Goal: Communication & Community: Answer question/provide support

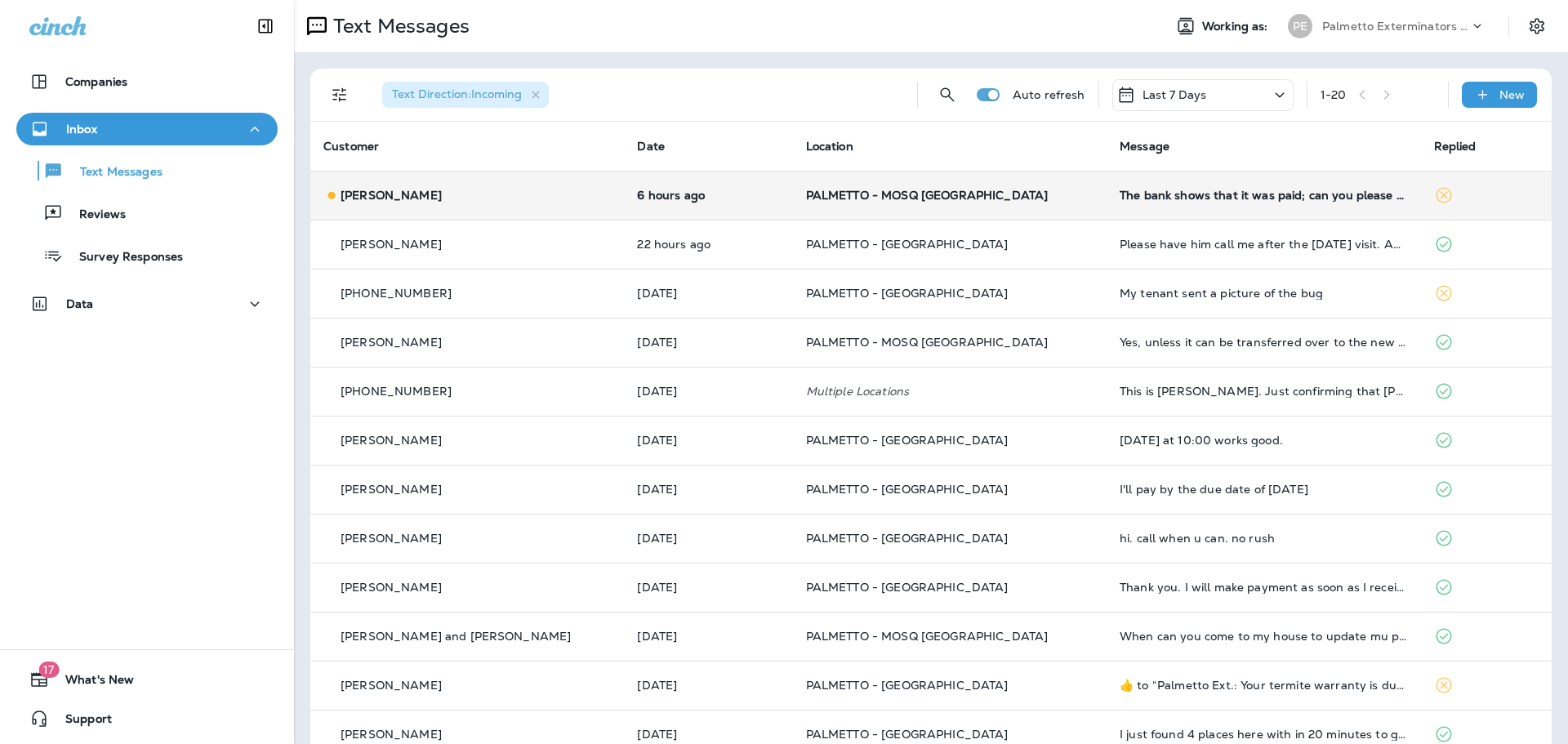
click at [389, 190] on p "[PERSON_NAME]" at bounding box center [391, 195] width 101 height 13
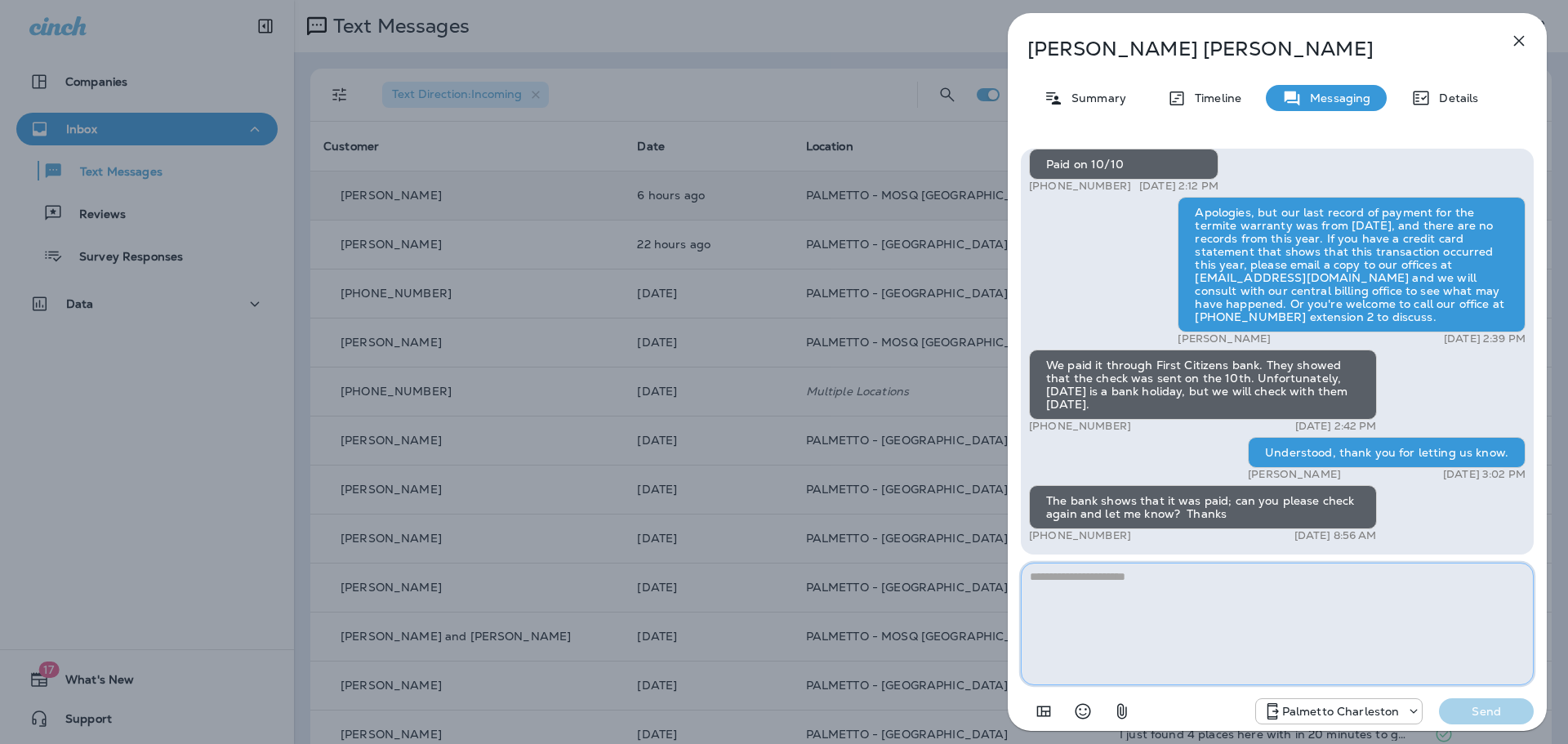
click at [1061, 576] on textarea at bounding box center [1277, 624] width 513 height 122
click at [1065, 571] on textarea at bounding box center [1277, 624] width 513 height 122
click at [1116, 582] on textarea "**********" at bounding box center [1277, 624] width 513 height 122
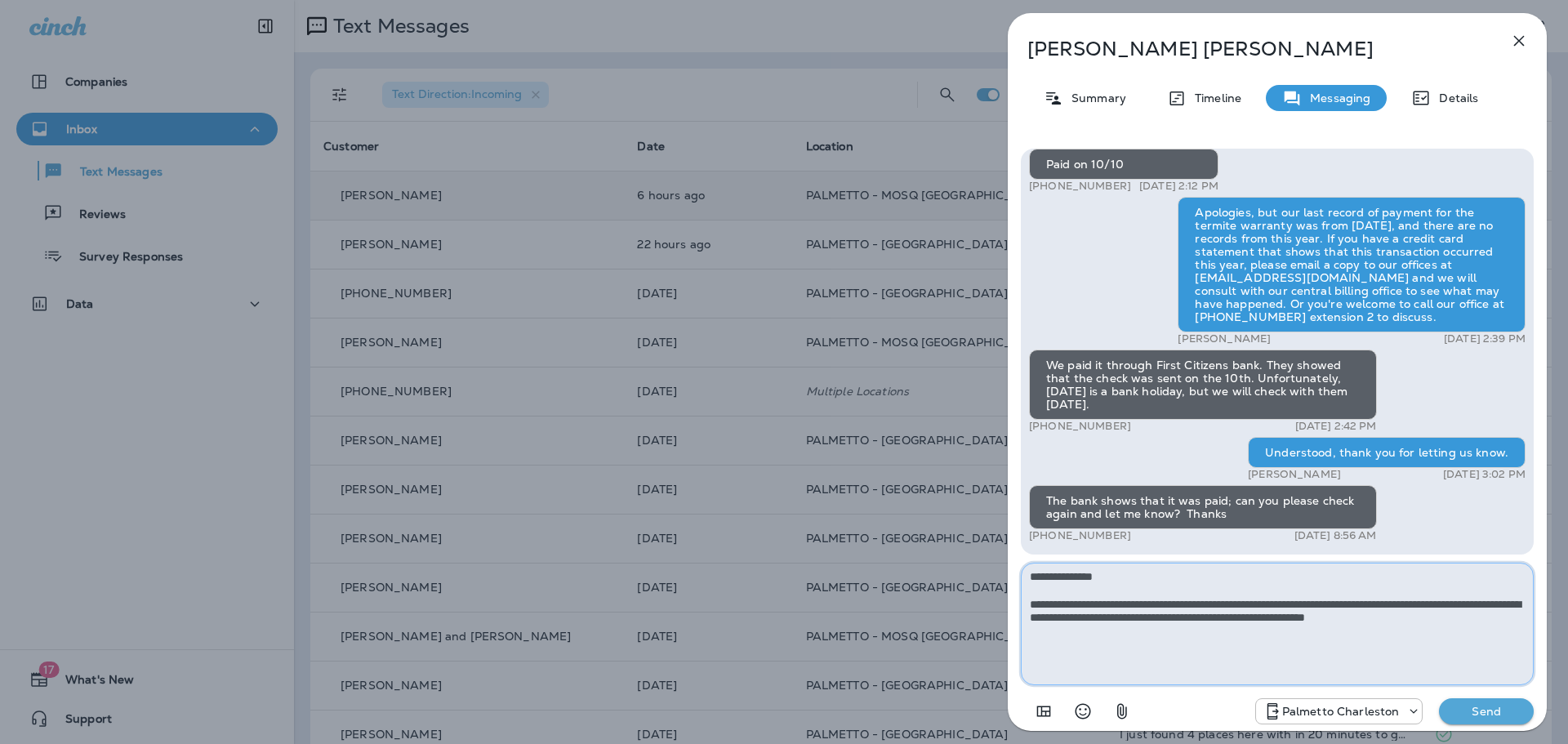
drag, startPoint x: 1318, startPoint y: 604, endPoint x: 1301, endPoint y: 604, distance: 17.0
click at [1301, 604] on textarea "**********" at bounding box center [1277, 624] width 513 height 122
drag, startPoint x: 1407, startPoint y: 615, endPoint x: 1279, endPoint y: 615, distance: 128.0
click at [1279, 615] on textarea "**********" at bounding box center [1277, 624] width 513 height 122
type textarea "**********"
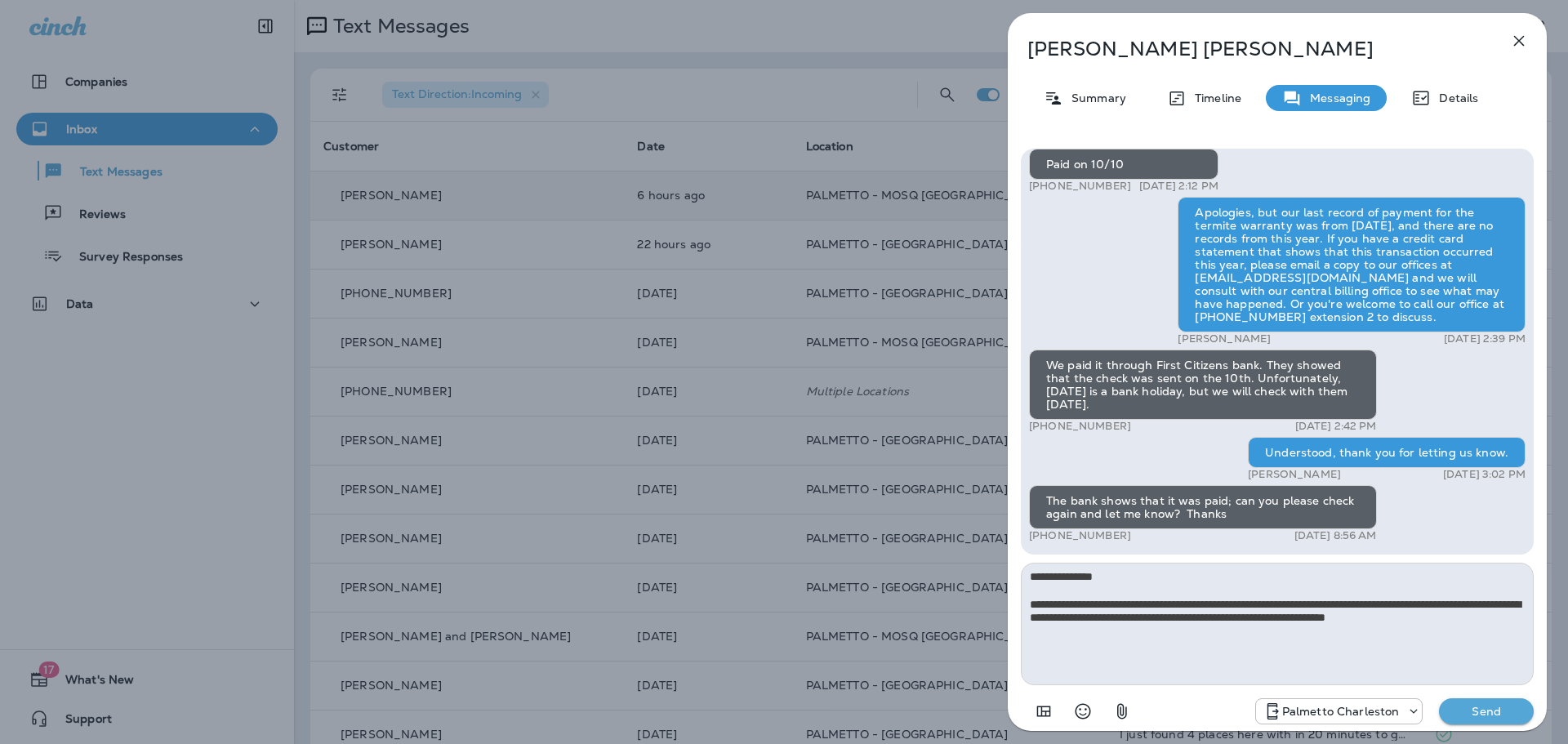
click at [1502, 711] on p "Send" at bounding box center [1487, 711] width 69 height 15
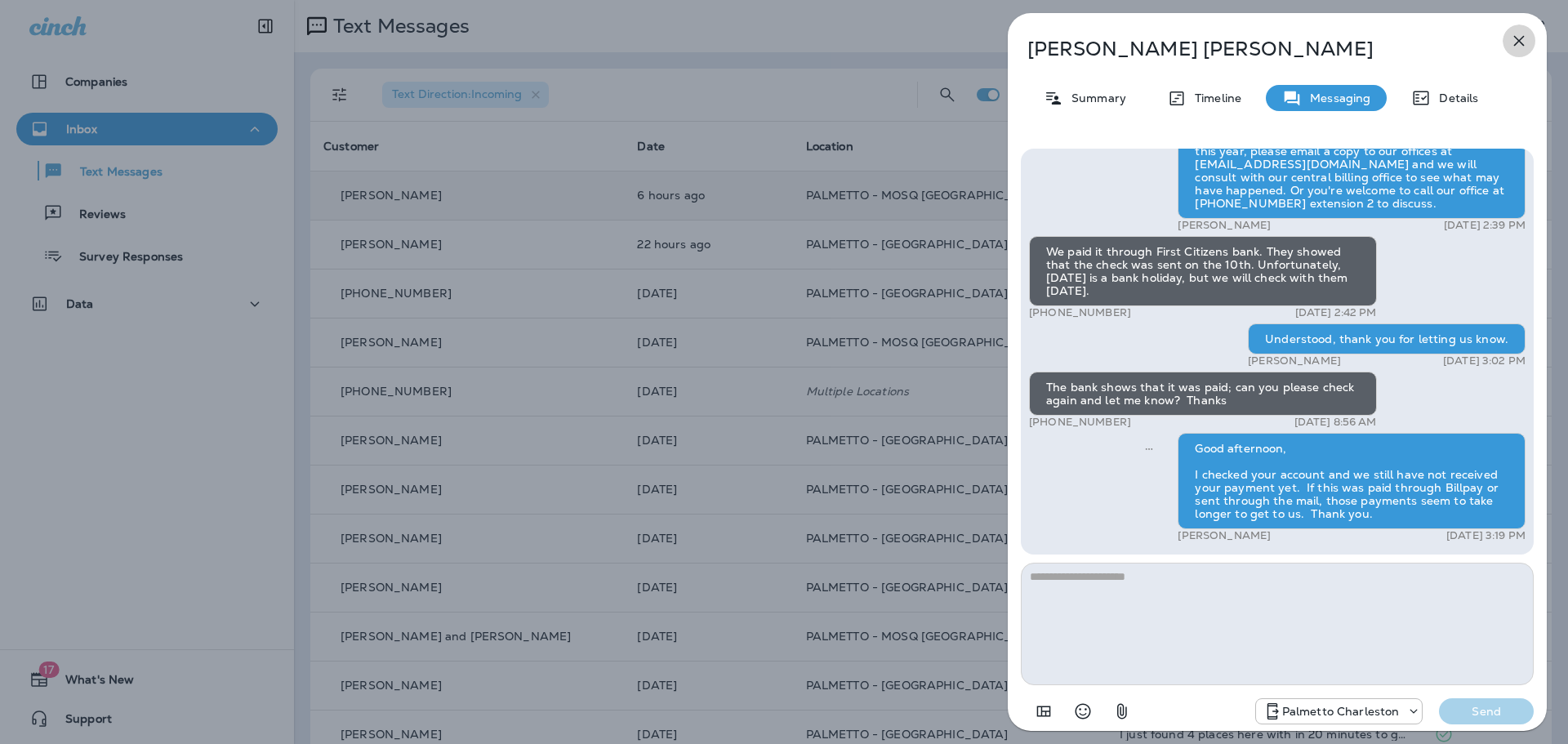
click at [1518, 39] on icon "button" at bounding box center [1519, 41] width 11 height 11
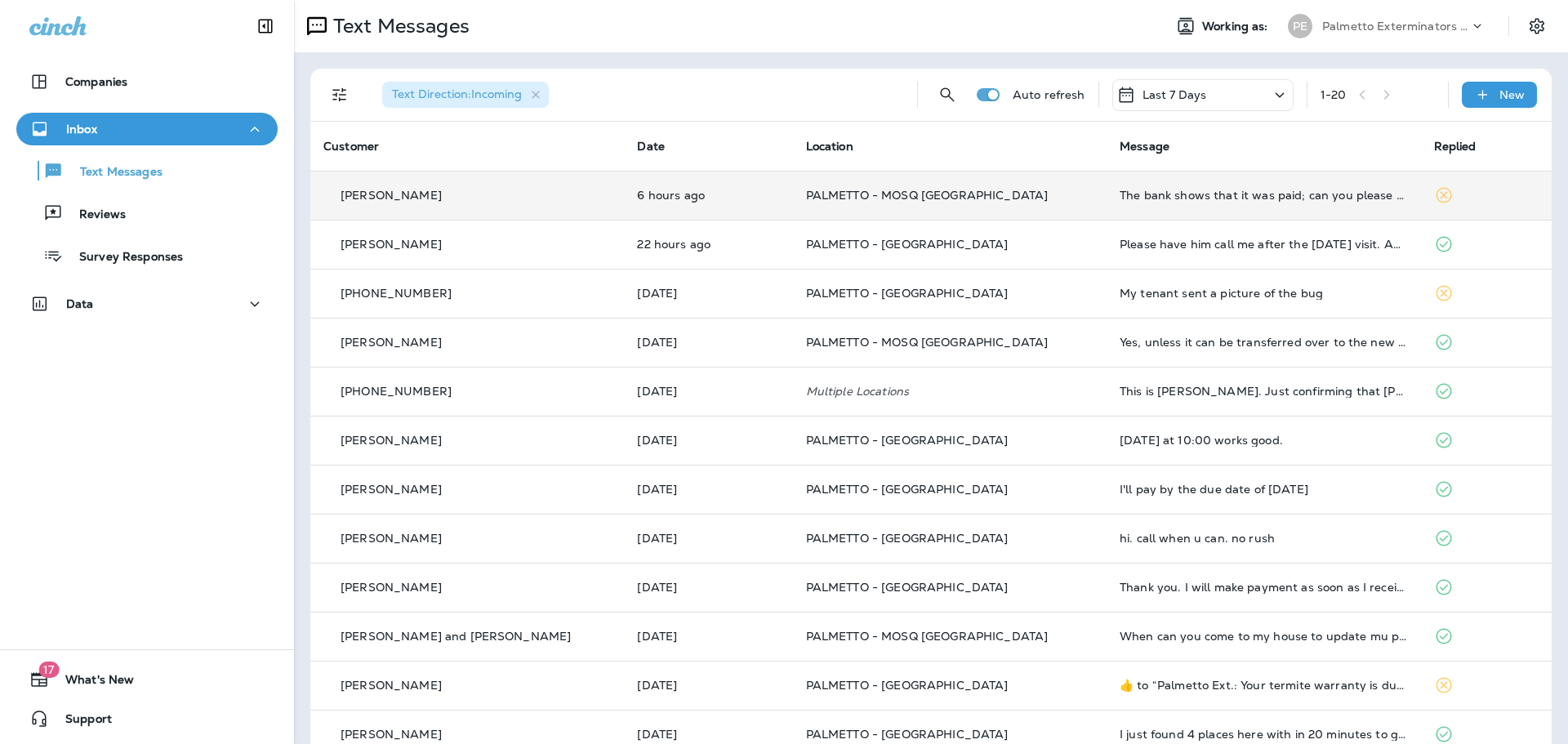
click at [125, 124] on div "Inbox" at bounding box center [147, 129] width 235 height 20
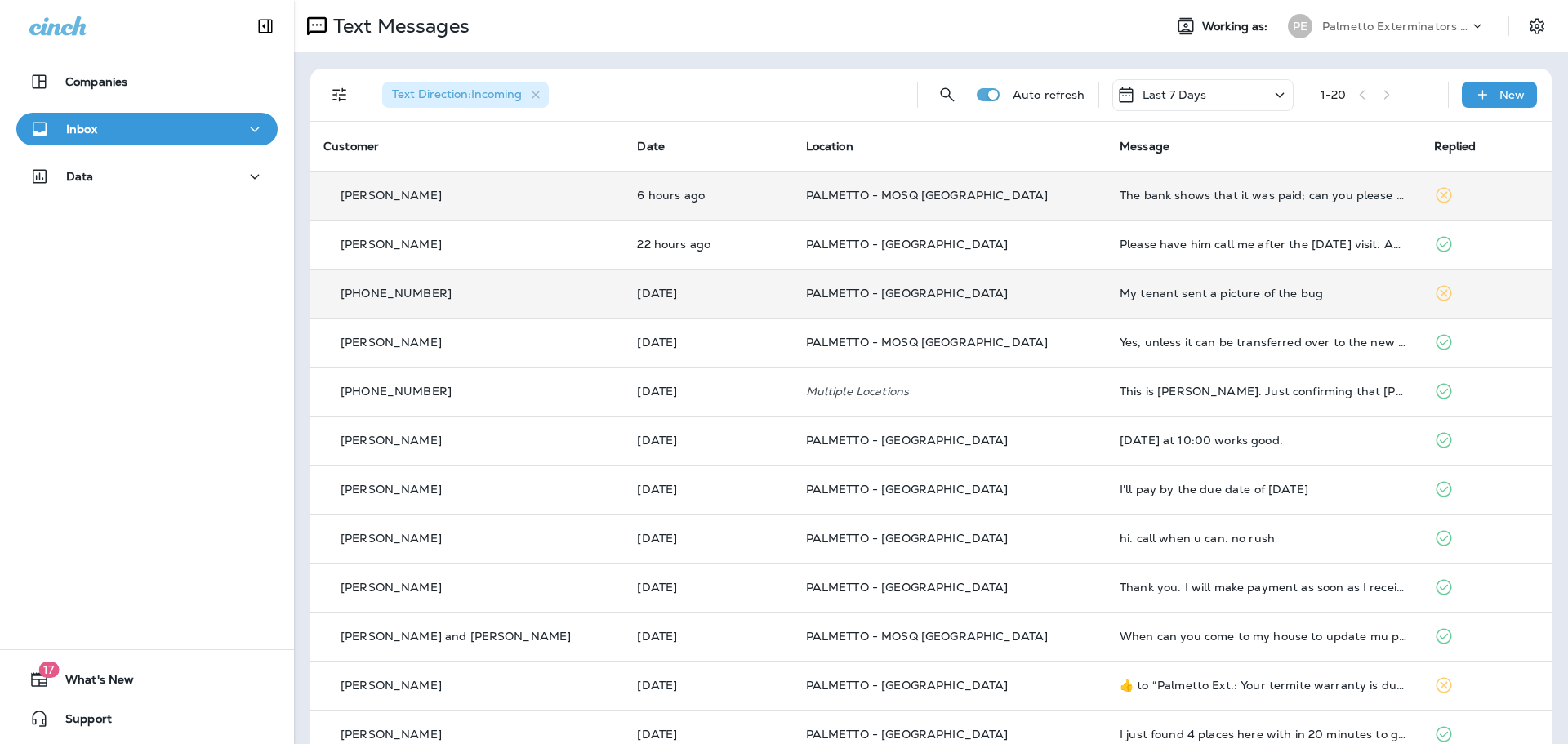
click at [401, 294] on p "[PHONE_NUMBER]" at bounding box center [396, 293] width 111 height 13
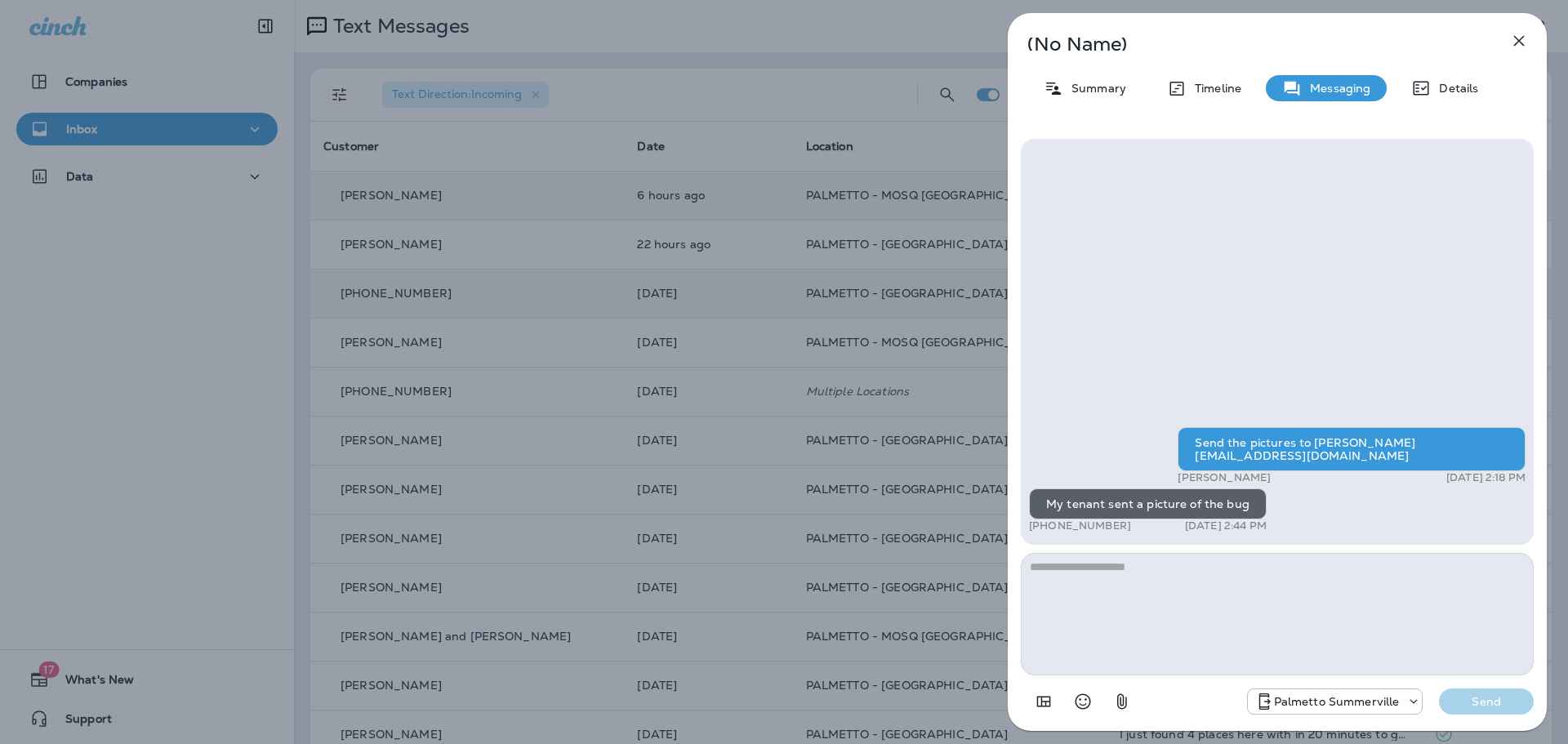
click at [1516, 39] on icon "button" at bounding box center [1519, 40] width 19 height 19
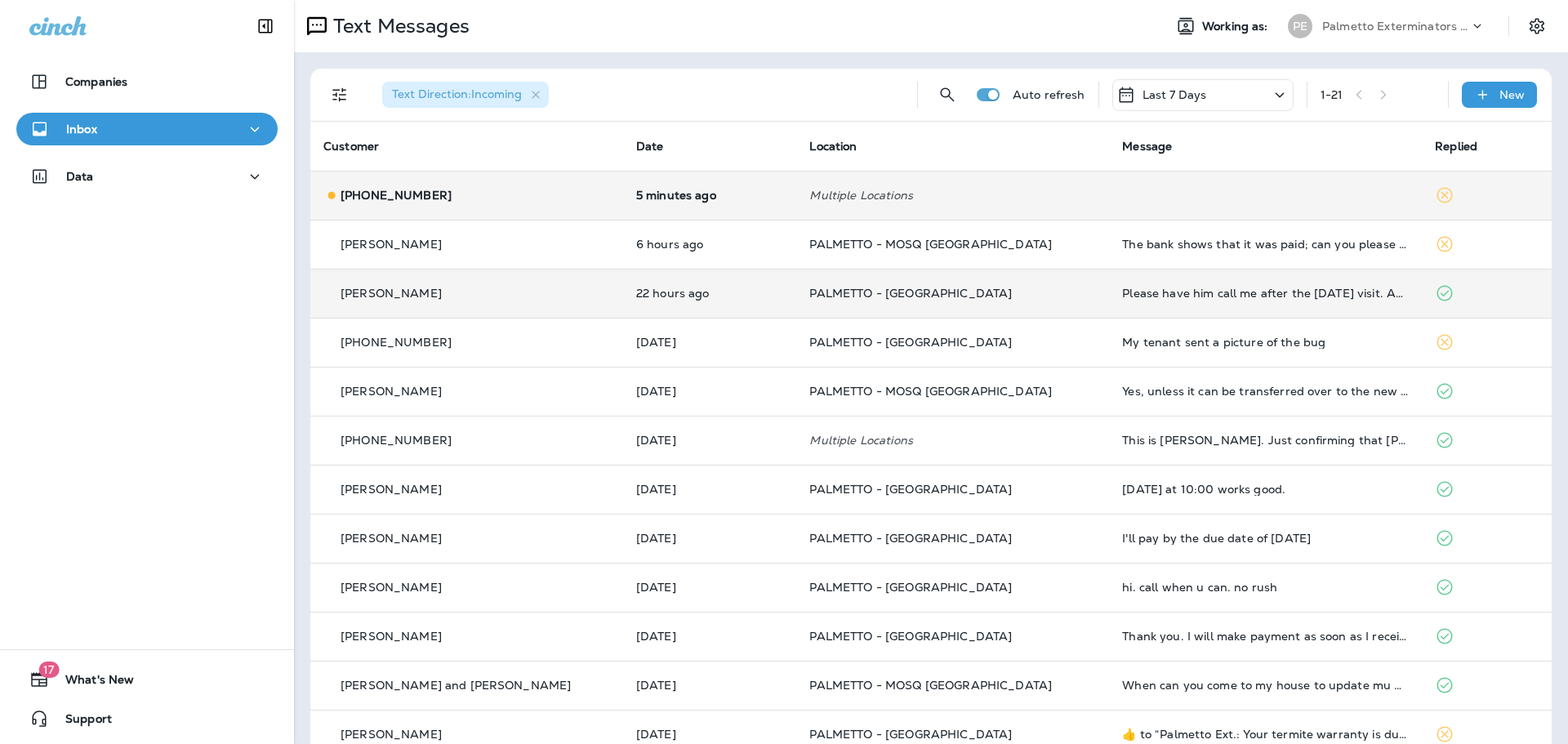
click at [361, 191] on p "[PHONE_NUMBER]" at bounding box center [396, 195] width 111 height 13
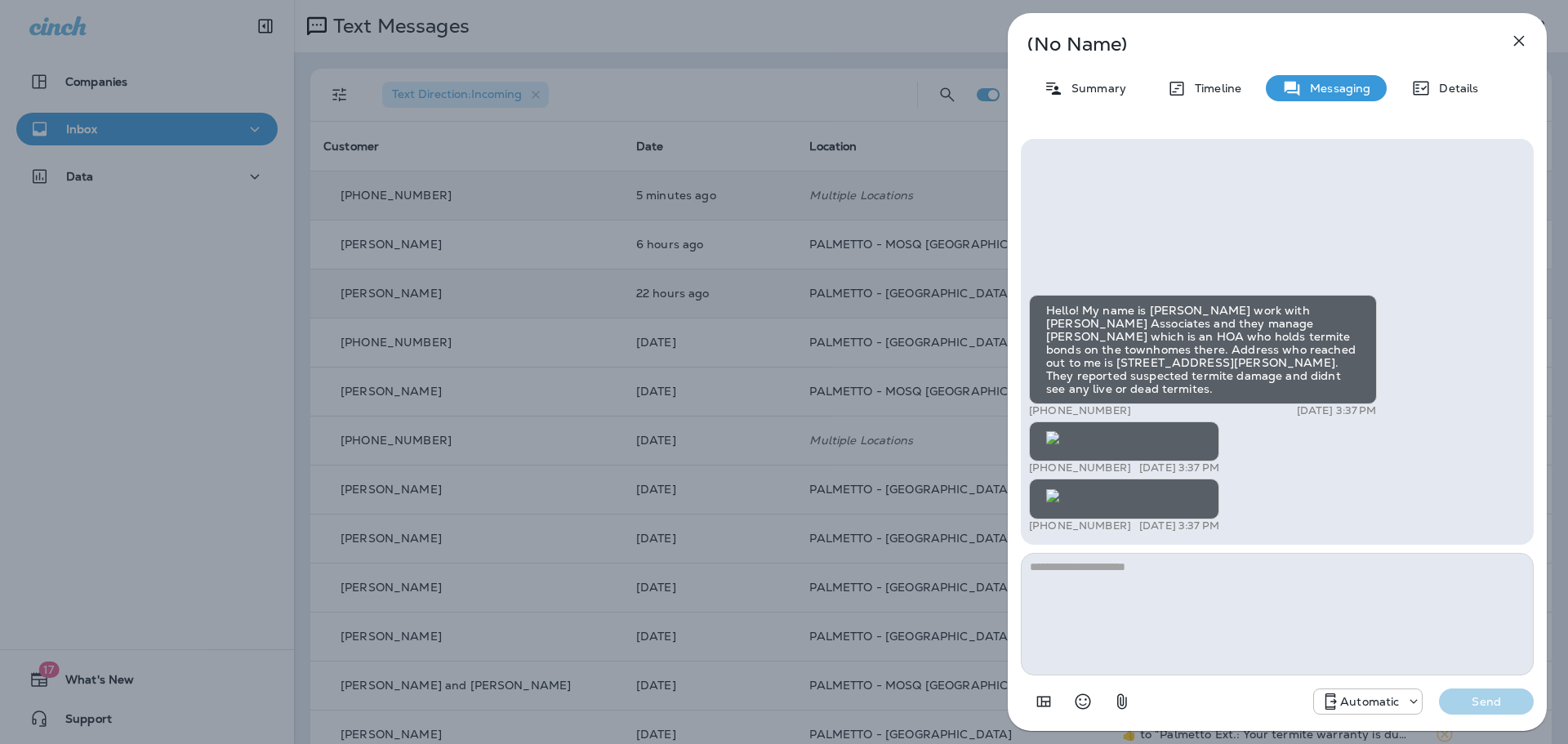
scroll to position [-638, 0]
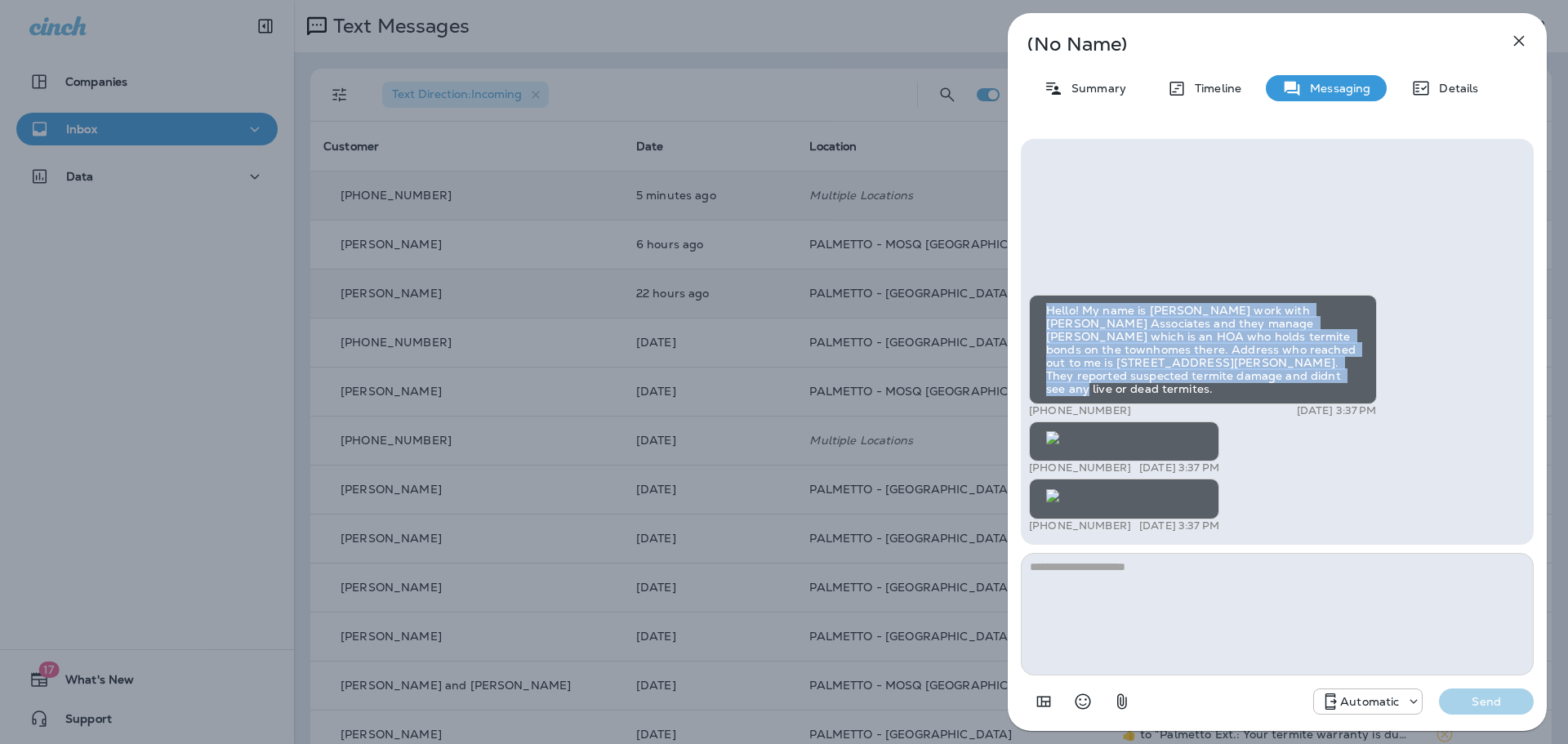
drag, startPoint x: 1045, startPoint y: 153, endPoint x: 1375, endPoint y: 243, distance: 342.1
click at [1375, 295] on div "Hello! My name is [PERSON_NAME] work with [PERSON_NAME] Associates and they man…" at bounding box center [1277, 416] width 497 height 242
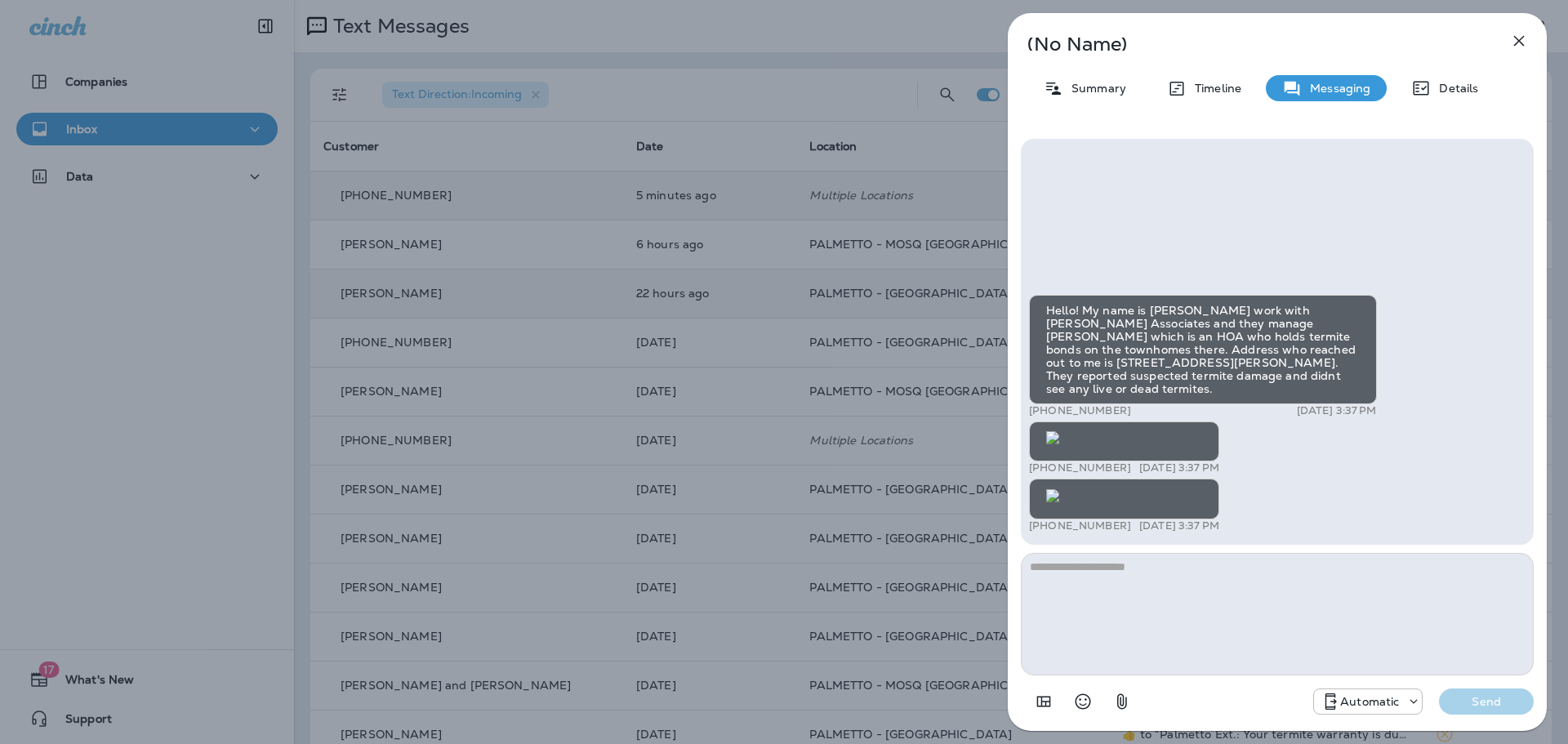
click at [1094, 295] on div "Hello! My name is [PERSON_NAME] work with [PERSON_NAME] Associates and they man…" at bounding box center [1202, 349] width 348 height 110
drag, startPoint x: 1048, startPoint y: 160, endPoint x: 1380, endPoint y: 254, distance: 345.1
click at [1380, 295] on div "Hello! My name is [PERSON_NAME] work with [PERSON_NAME] Associates and they man…" at bounding box center [1277, 416] width 497 height 242
copy div "Hello! My name is [PERSON_NAME] work with [PERSON_NAME] Associates and they man…"
click at [1060, 444] on img at bounding box center [1053, 438] width 13 height 13
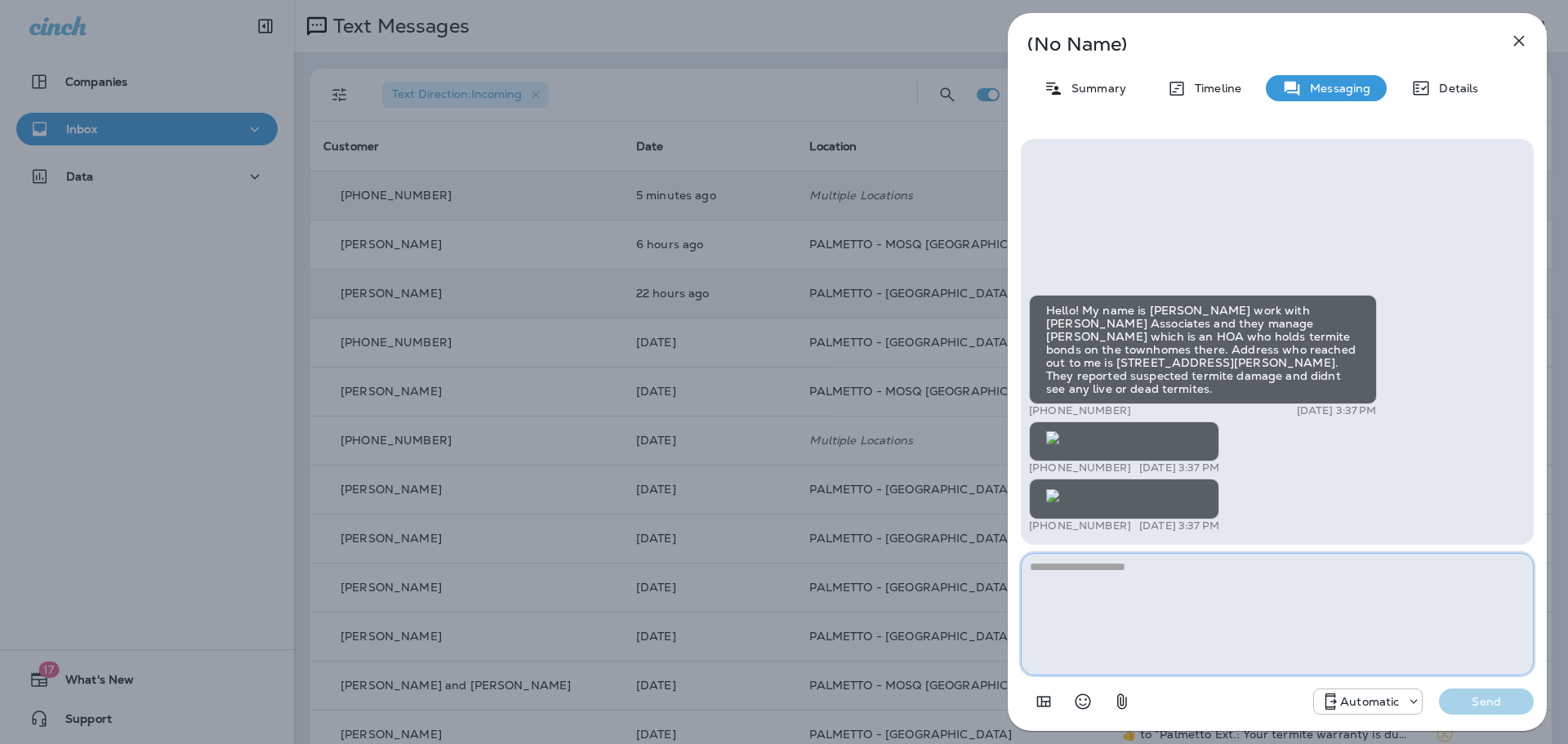
click at [1179, 599] on textarea at bounding box center [1277, 614] width 513 height 122
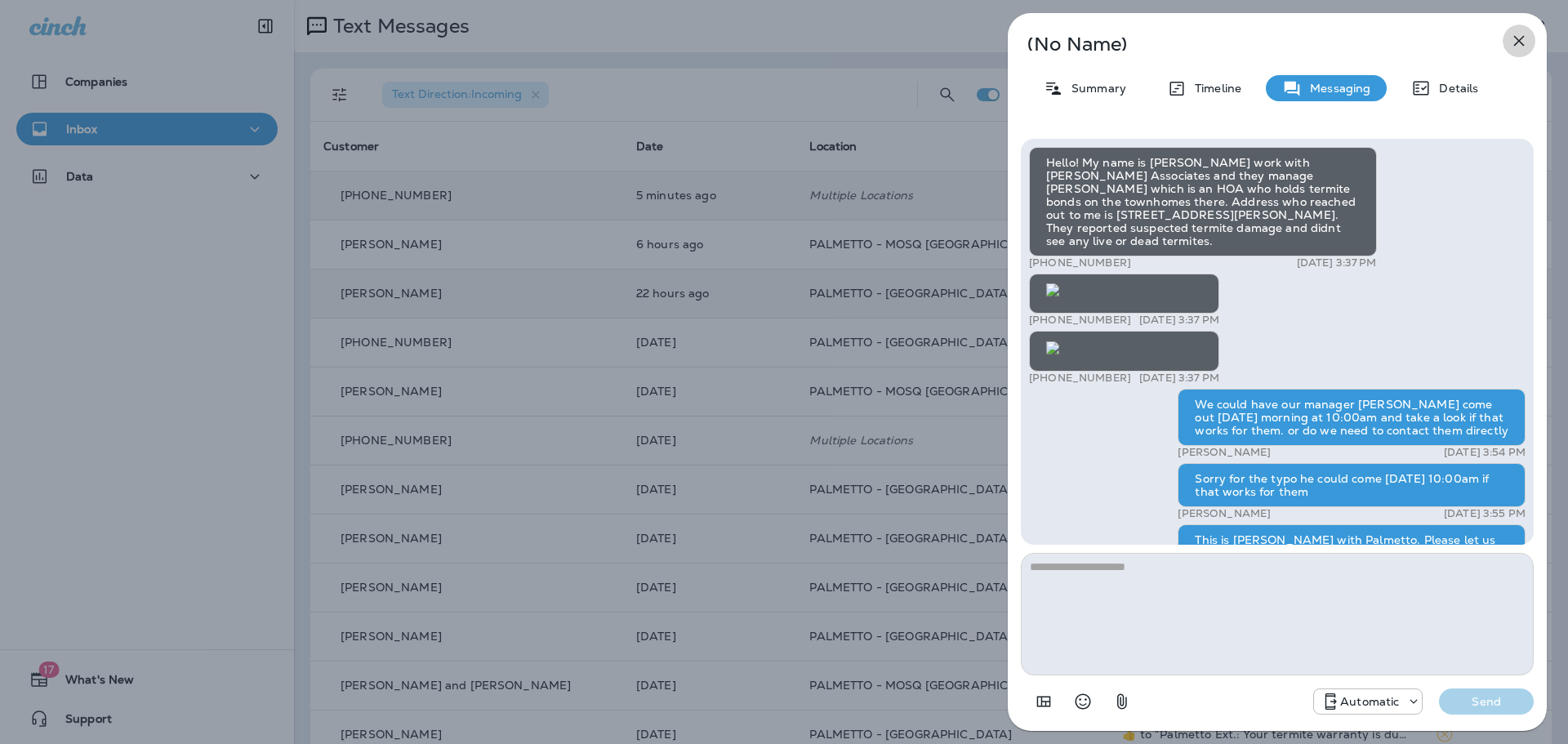
click at [1520, 39] on icon "button" at bounding box center [1519, 41] width 11 height 11
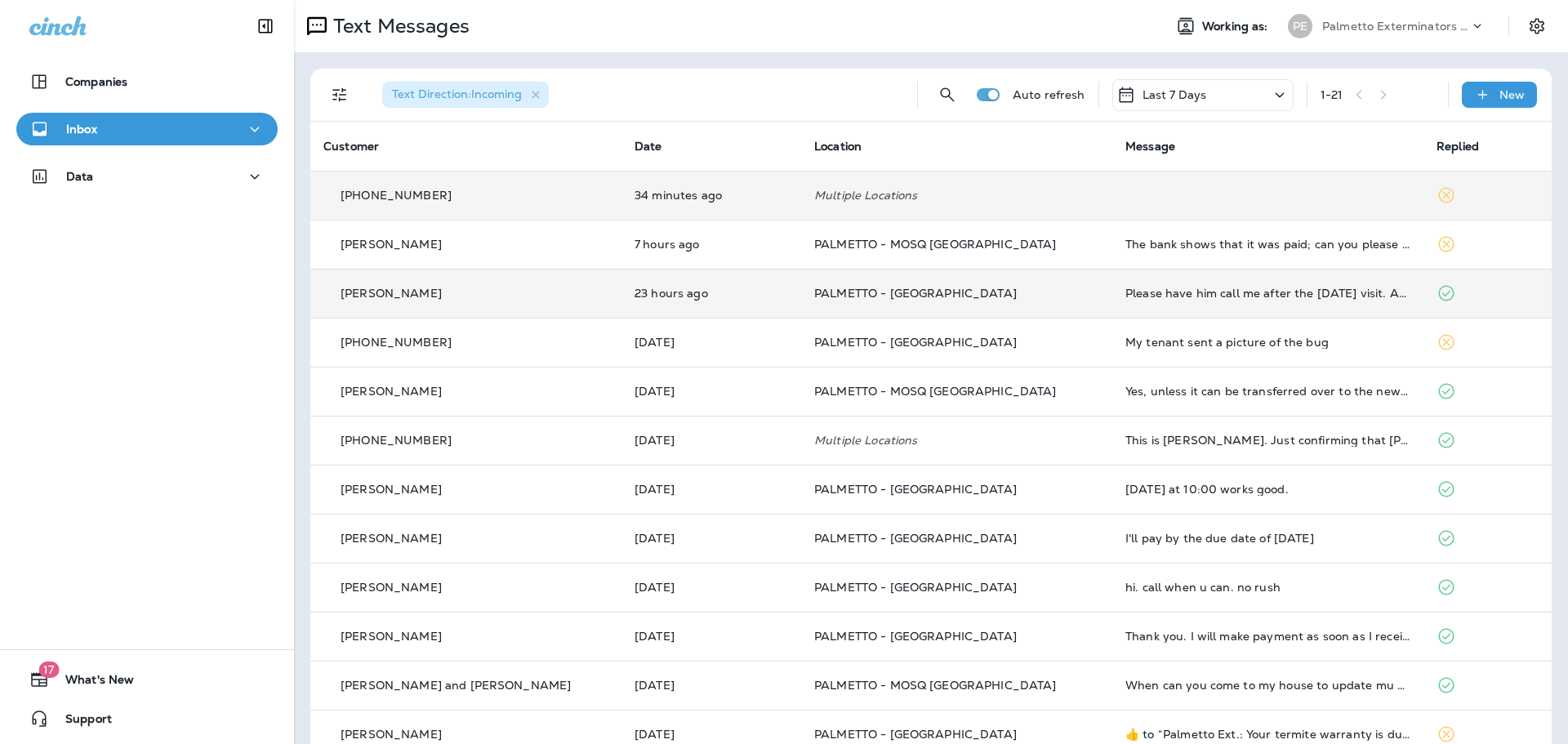
click at [395, 199] on p "[PHONE_NUMBER]" at bounding box center [396, 195] width 111 height 13
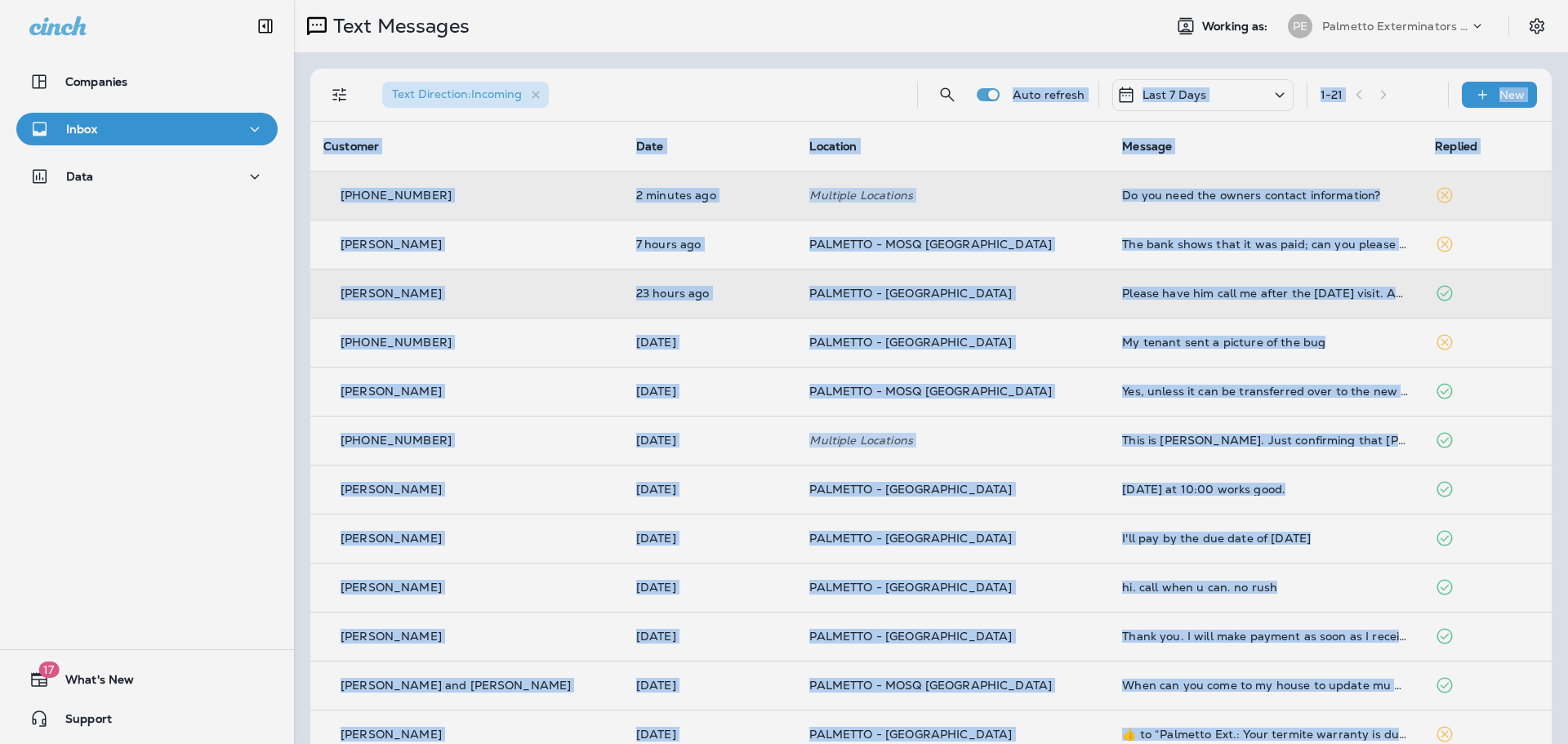
drag, startPoint x: 5, startPoint y: 153, endPoint x: -8, endPoint y: 196, distance: 44.9
click at [0, 0] on html "Companies Inbox Data 17 What's New Support Text Messages Working as: PE Palmett…" at bounding box center [784, 0] width 1568 height 0
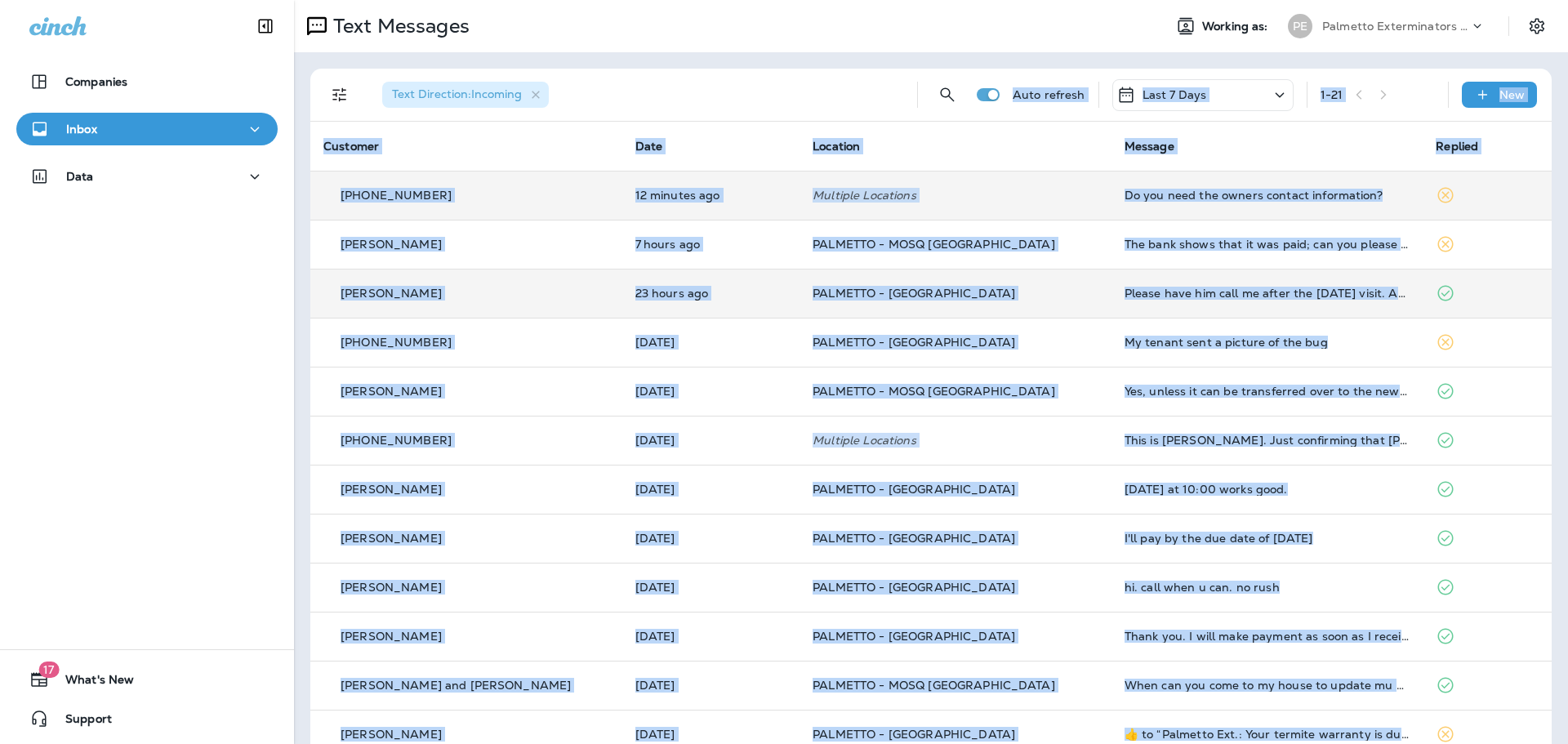
click at [173, 318] on div "Companies Inbox Data 17 What's New Support" at bounding box center [147, 372] width 294 height 744
